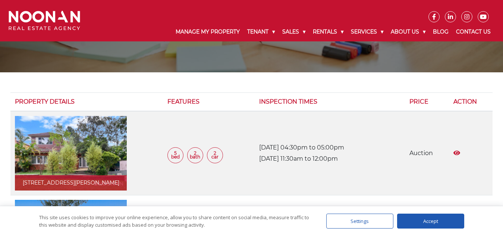
scroll to position [77, 0]
